Goal: Task Accomplishment & Management: Use online tool/utility

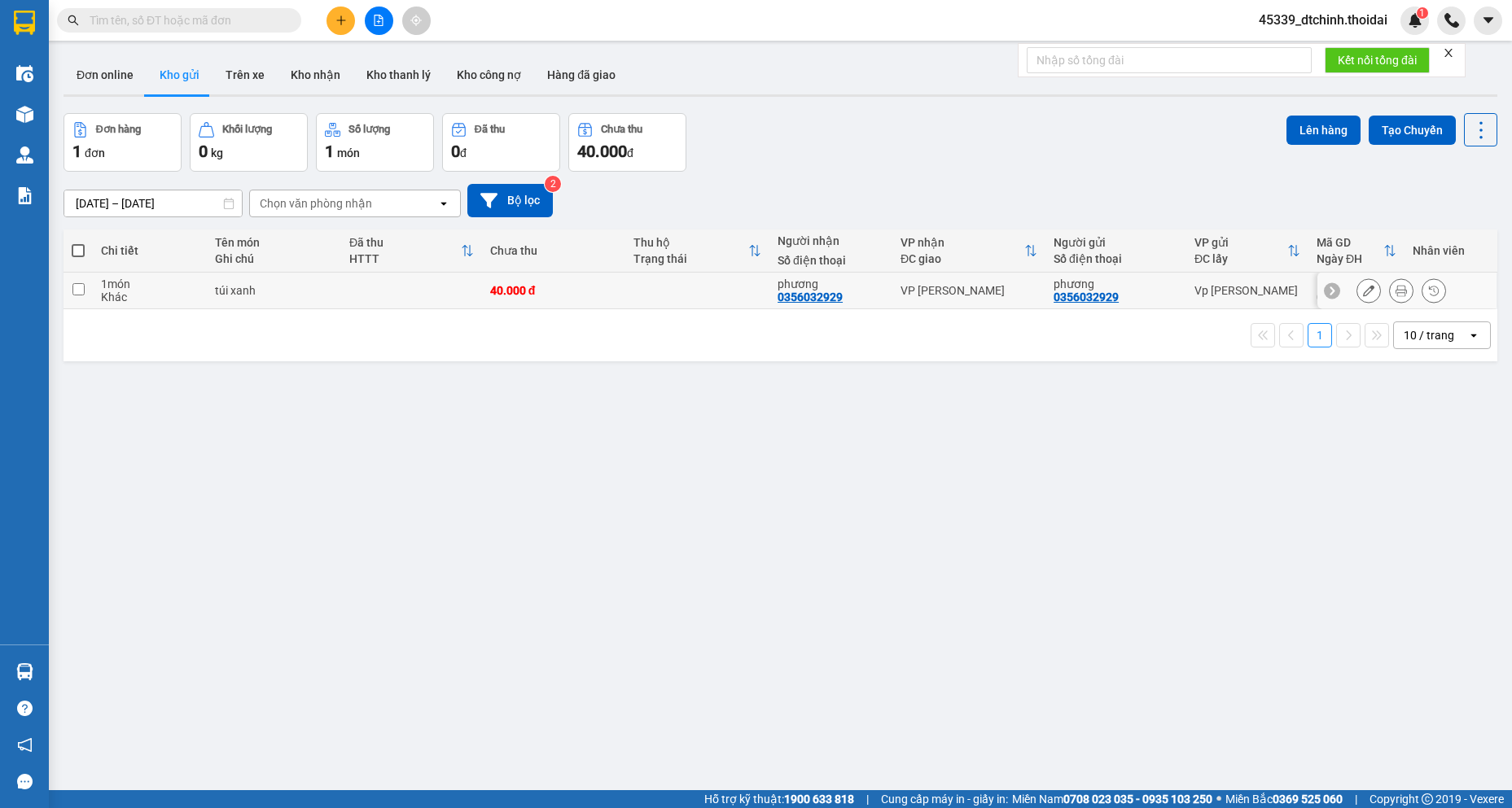
click at [1396, 292] on icon at bounding box center [1401, 290] width 12 height 12
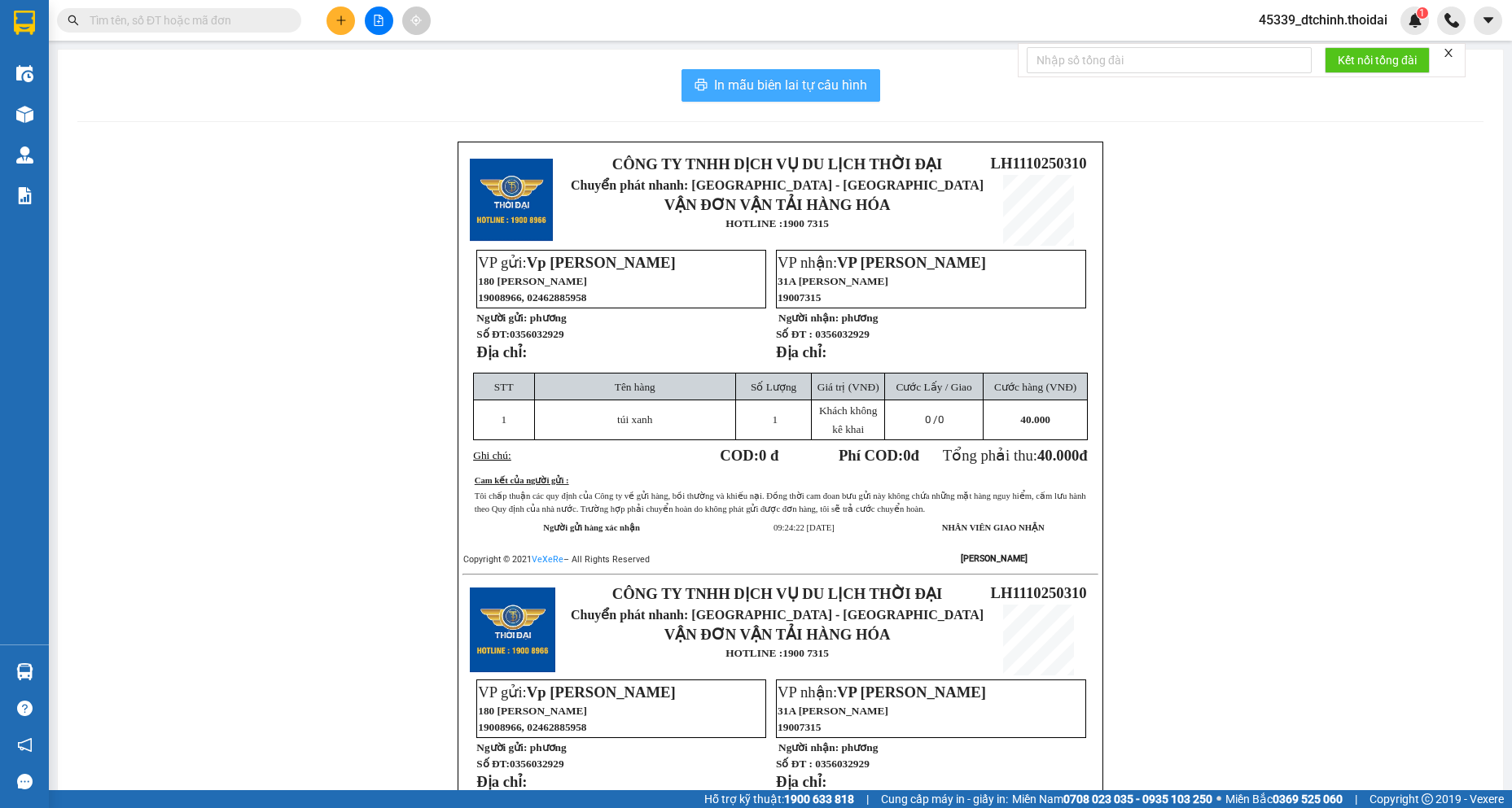
click at [762, 75] on span "In mẫu biên lai tự cấu hình" at bounding box center [791, 85] width 153 height 21
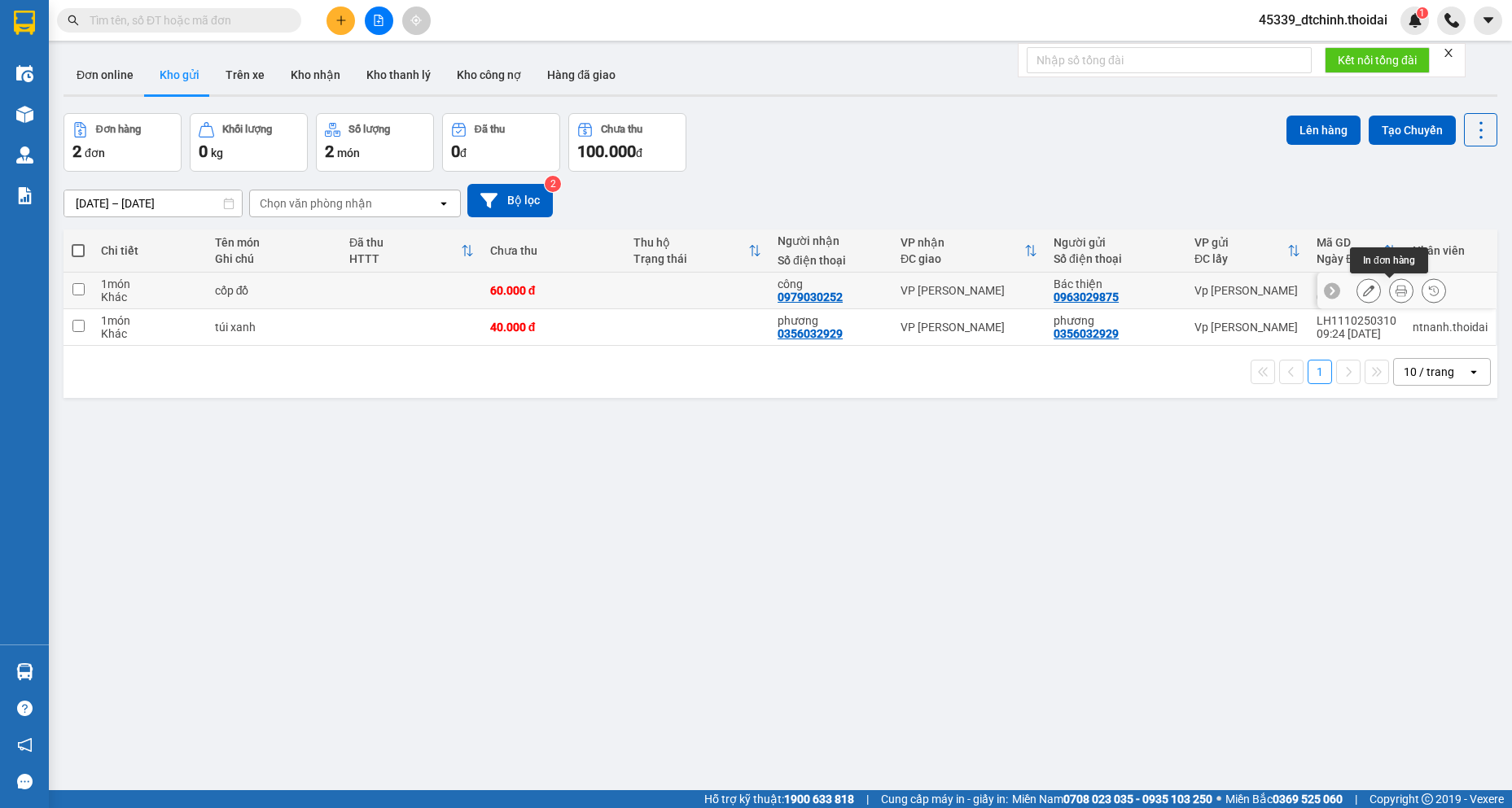
click at [1396, 294] on button at bounding box center [1401, 291] width 23 height 29
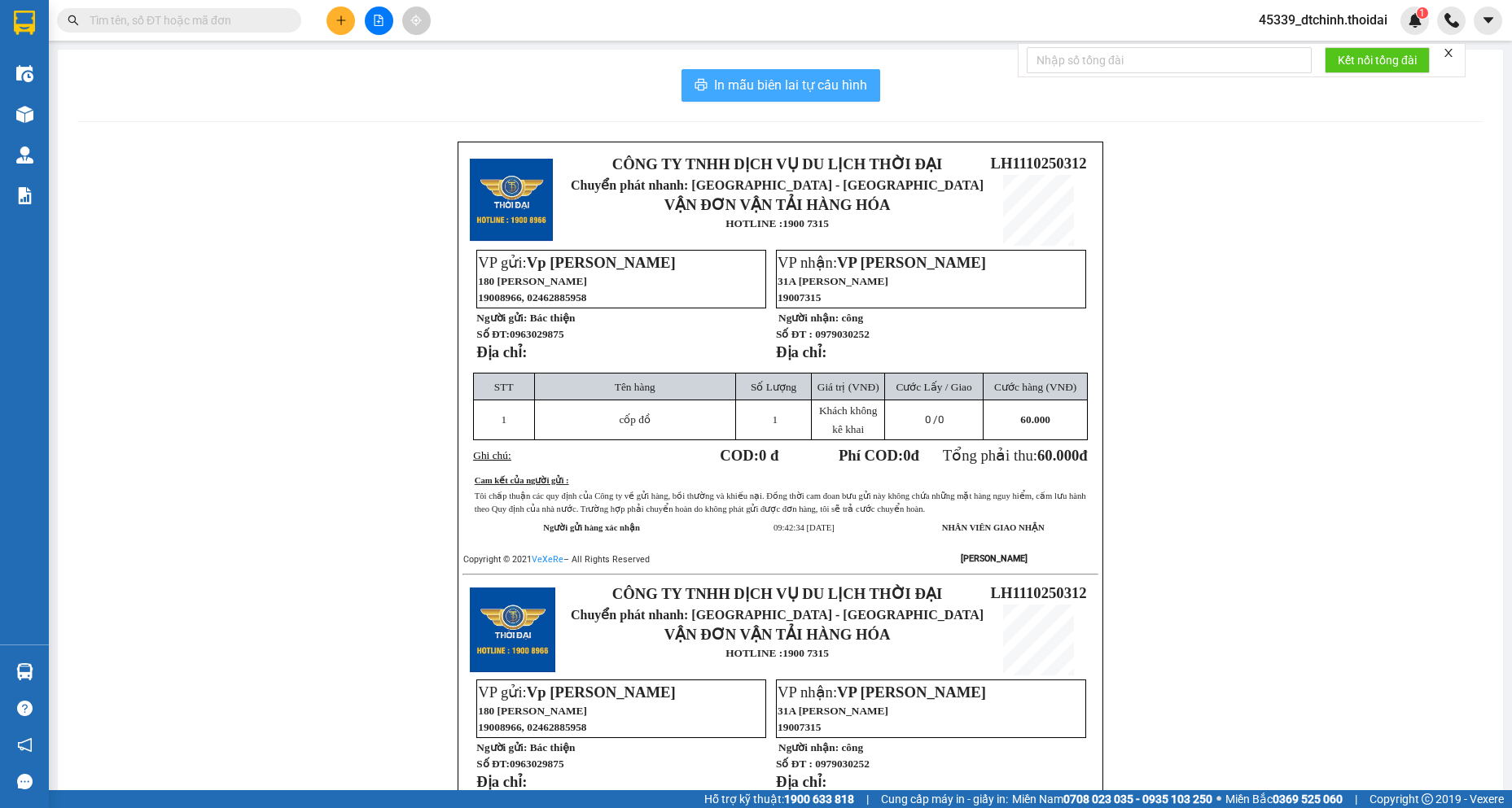
drag, startPoint x: 834, startPoint y: 73, endPoint x: 863, endPoint y: 137, distance: 70.3
click at [834, 84] on button "In mẫu biên lai tự cấu hình" at bounding box center [781, 86] width 198 height 32
